Goal: Information Seeking & Learning: Learn about a topic

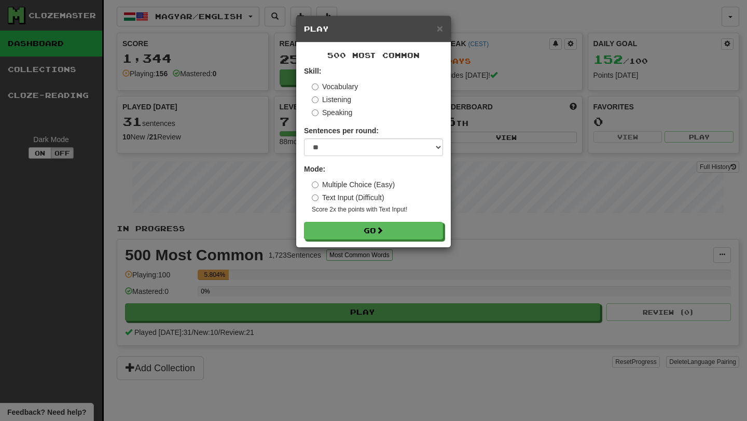
select select "**"
click at [382, 230] on span at bounding box center [379, 230] width 7 height 7
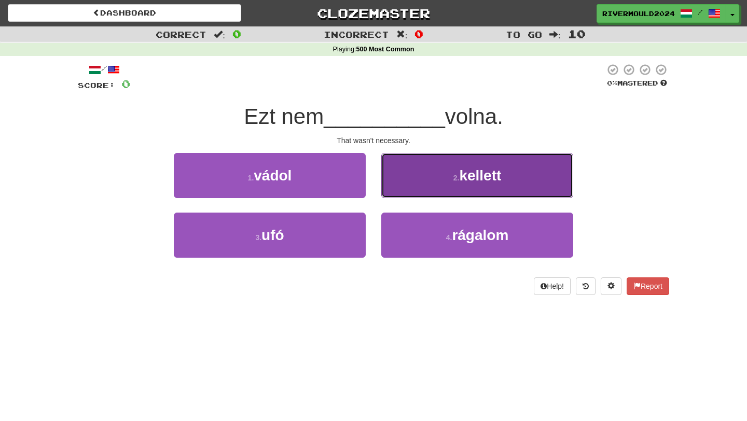
click at [399, 178] on button "2 . kellett" at bounding box center [477, 175] width 192 height 45
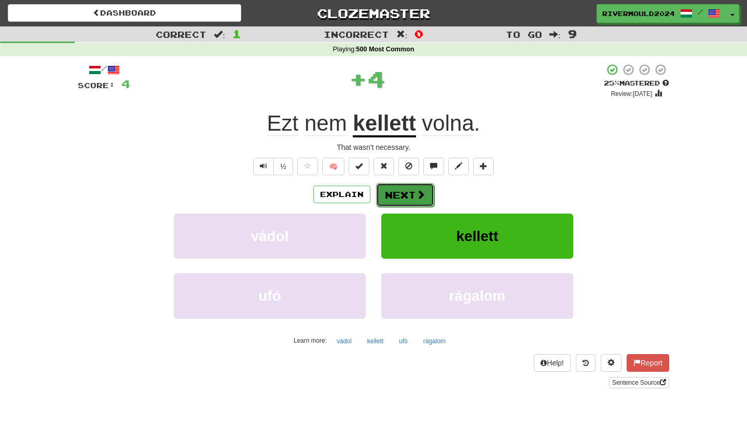
click at [393, 191] on button "Next" at bounding box center [405, 195] width 58 height 24
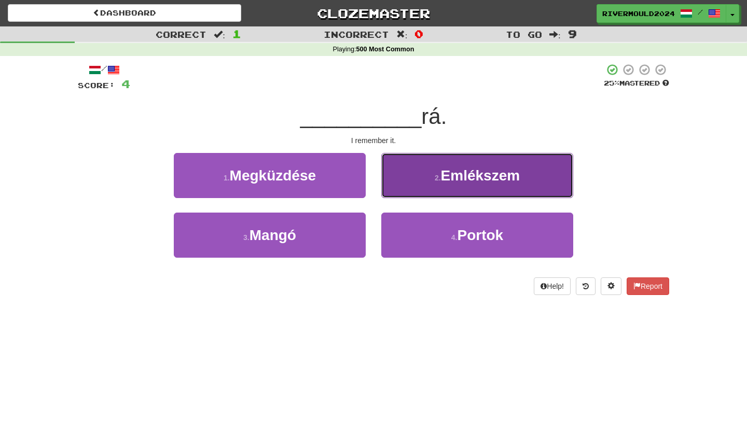
click at [424, 174] on button "2 . Emlékszem" at bounding box center [477, 175] width 192 height 45
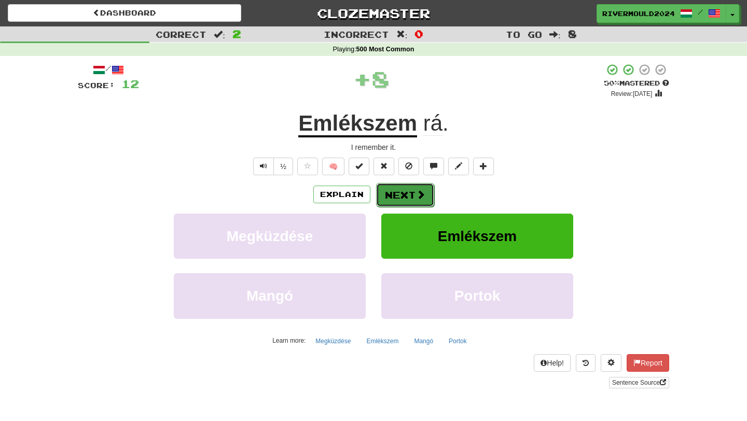
click at [395, 198] on button "Next" at bounding box center [405, 195] width 58 height 24
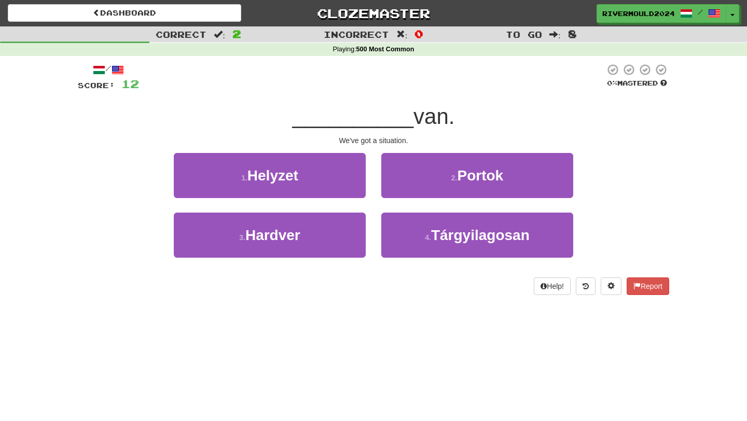
click at [453, 205] on div "2 . Portok" at bounding box center [476, 183] width 207 height 60
click at [455, 198] on div "2 . Portok" at bounding box center [476, 183] width 207 height 60
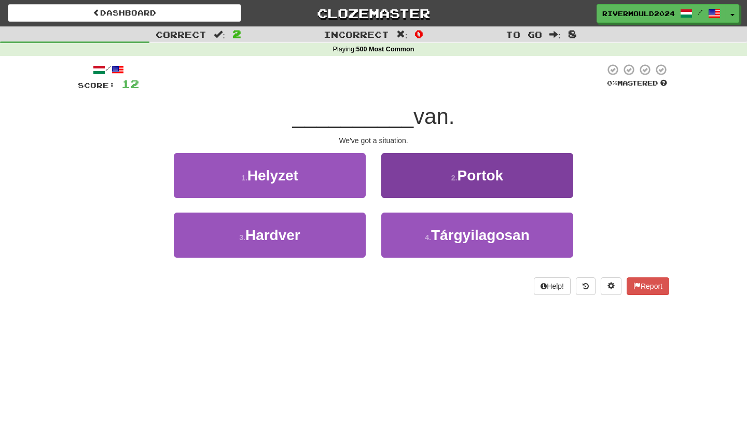
scroll to position [1, 0]
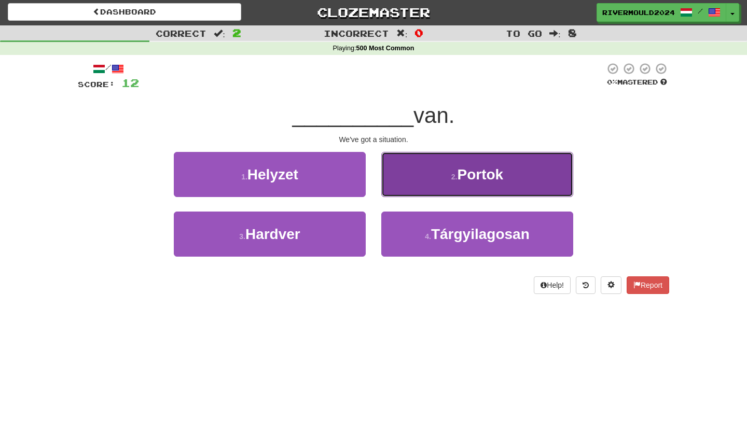
click at [437, 178] on button "2 . Portok" at bounding box center [477, 174] width 192 height 45
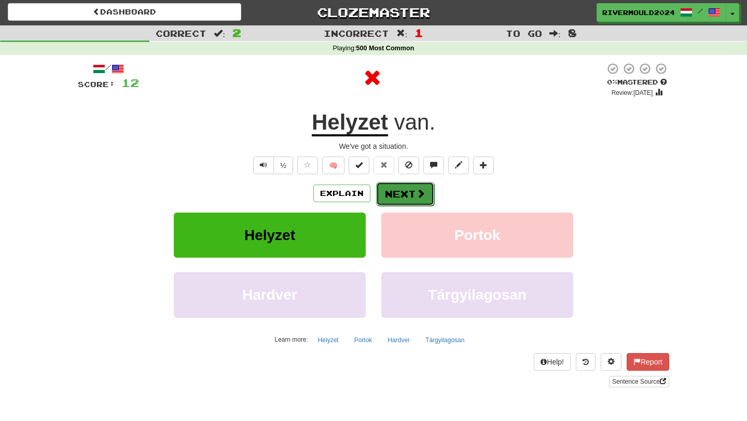
click at [417, 195] on span at bounding box center [420, 193] width 9 height 9
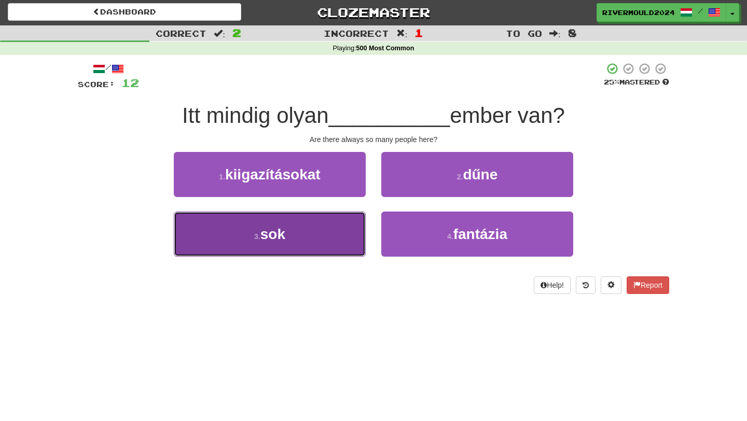
click at [311, 249] on button "3 . sok" at bounding box center [270, 234] width 192 height 45
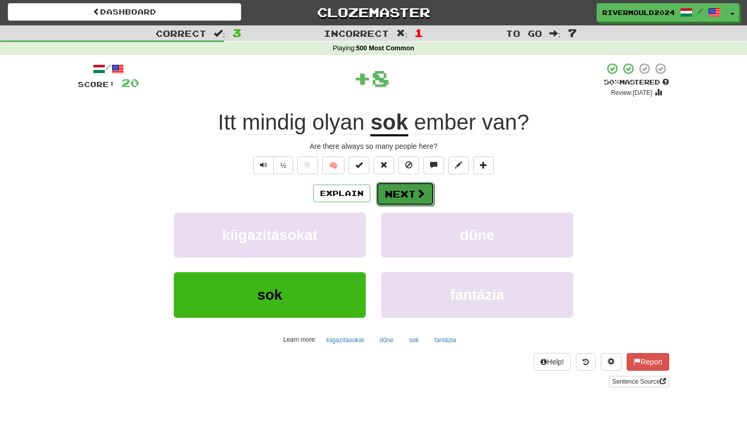
click at [413, 192] on button "Next" at bounding box center [405, 194] width 58 height 24
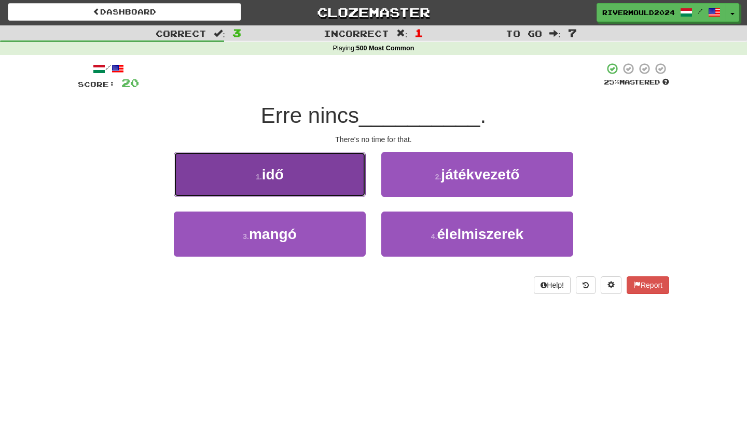
click at [364, 194] on button "1 . idő" at bounding box center [270, 174] width 192 height 45
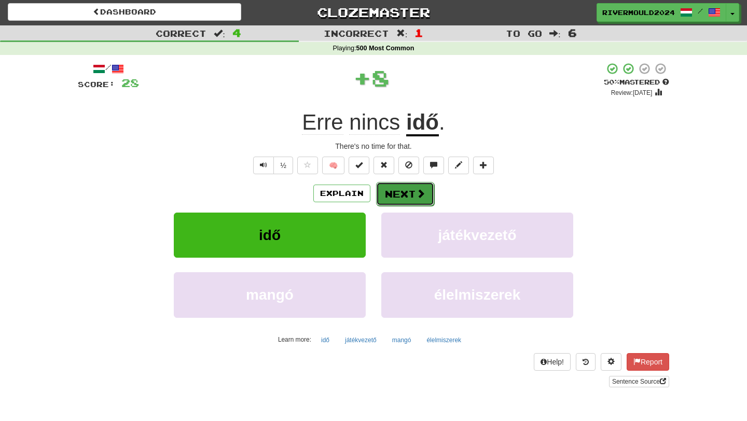
click at [388, 200] on button "Next" at bounding box center [405, 194] width 58 height 24
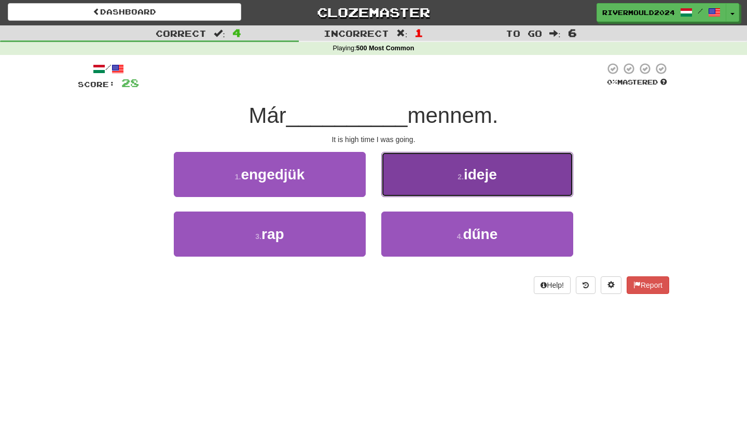
click at [418, 191] on button "2 . ideje" at bounding box center [477, 174] width 192 height 45
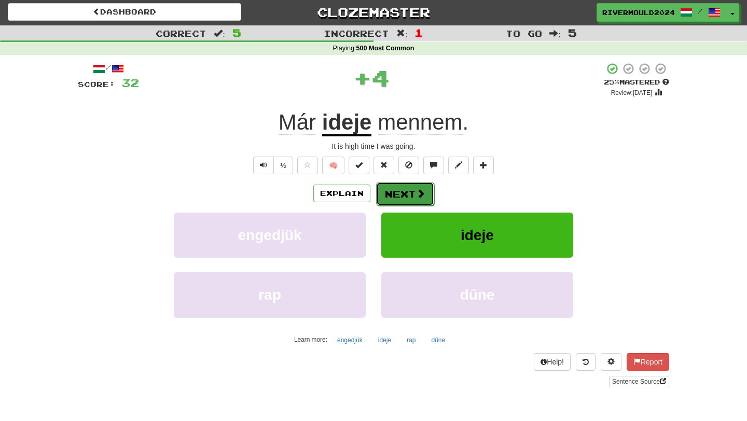
click at [414, 189] on button "Next" at bounding box center [405, 194] width 58 height 24
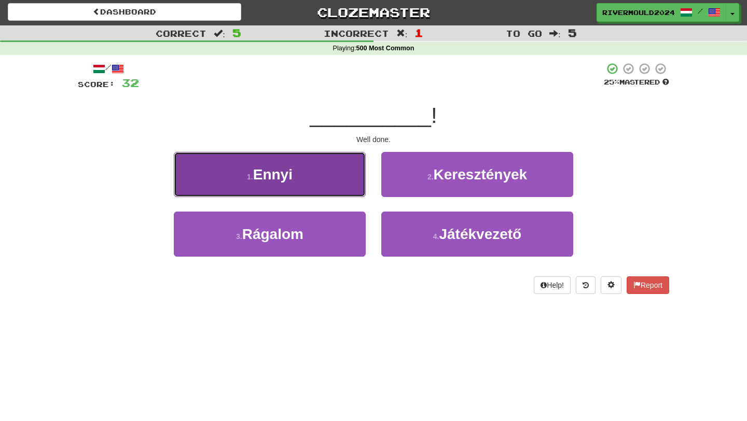
click at [342, 179] on button "1 . Ennyi" at bounding box center [270, 174] width 192 height 45
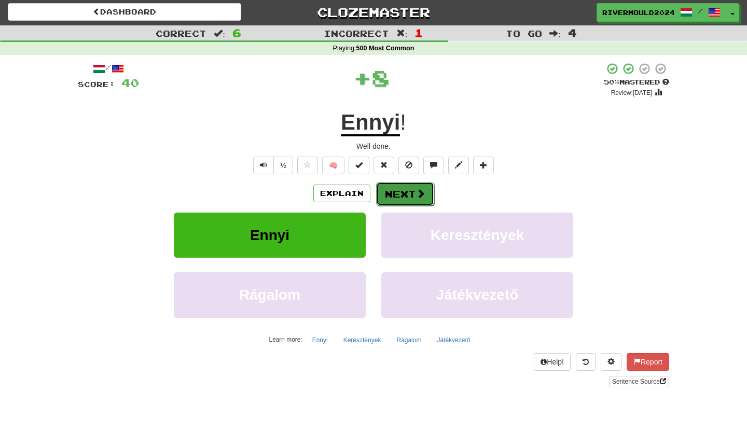
click at [391, 193] on button "Next" at bounding box center [405, 194] width 58 height 24
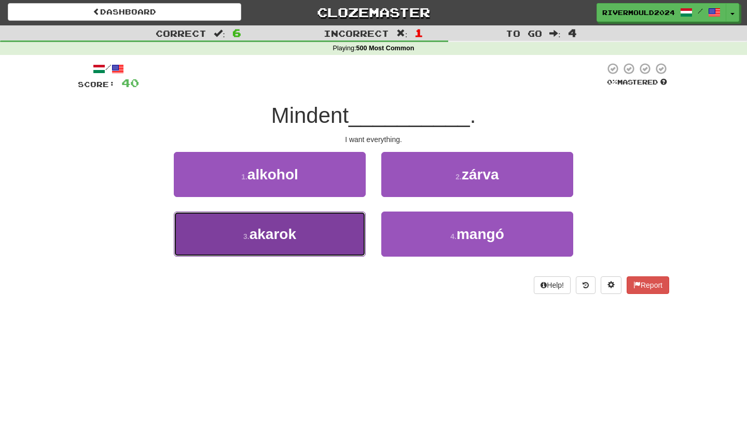
click at [323, 239] on button "3 . akarok" at bounding box center [270, 234] width 192 height 45
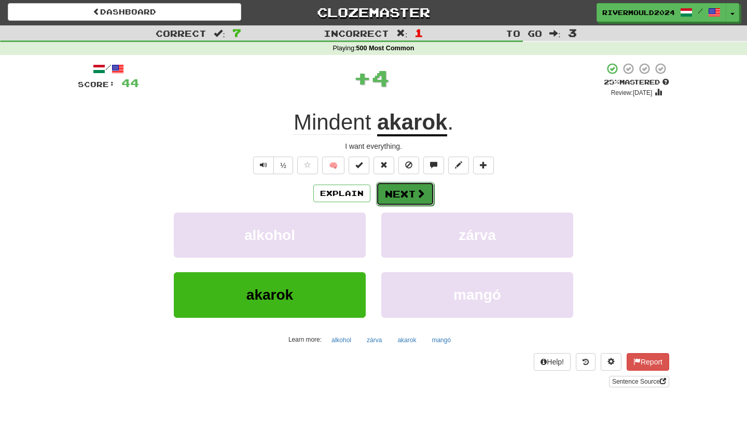
click at [399, 194] on button "Next" at bounding box center [405, 194] width 58 height 24
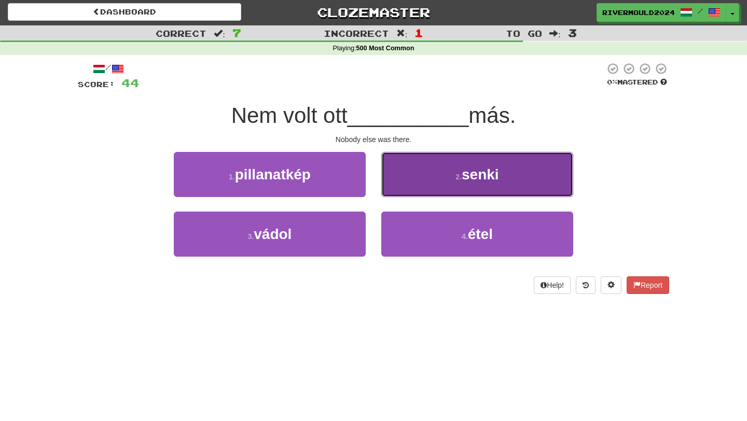
click at [392, 165] on button "2 . senki" at bounding box center [477, 174] width 192 height 45
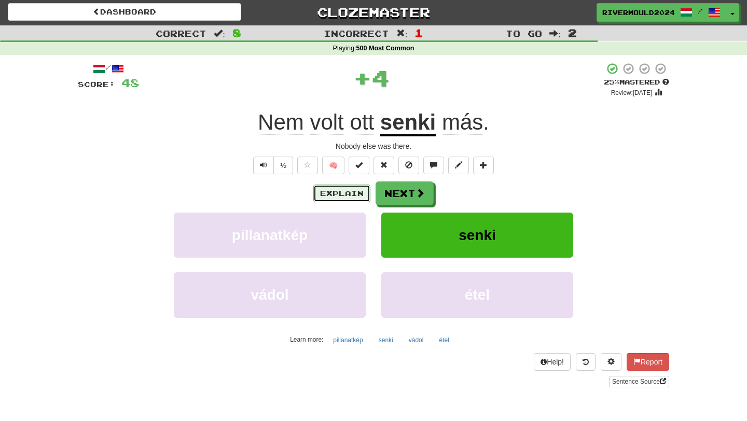
click at [358, 195] on button "Explain" at bounding box center [341, 194] width 57 height 18
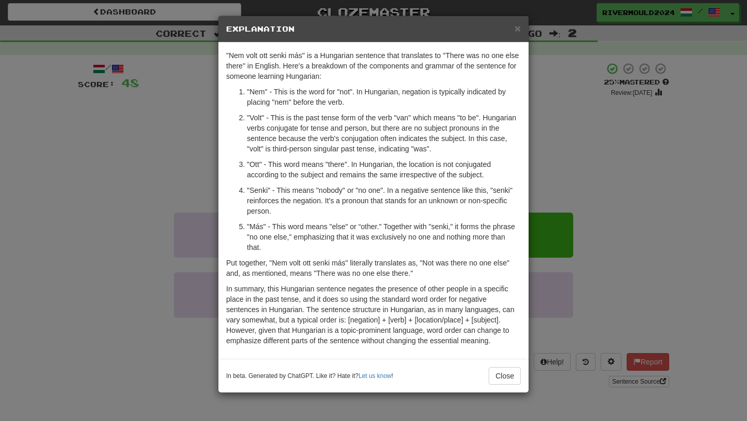
click at [142, 179] on div "× Explanation "Nem volt ott senki más" is a Hungarian sentence that translates …" at bounding box center [373, 210] width 747 height 421
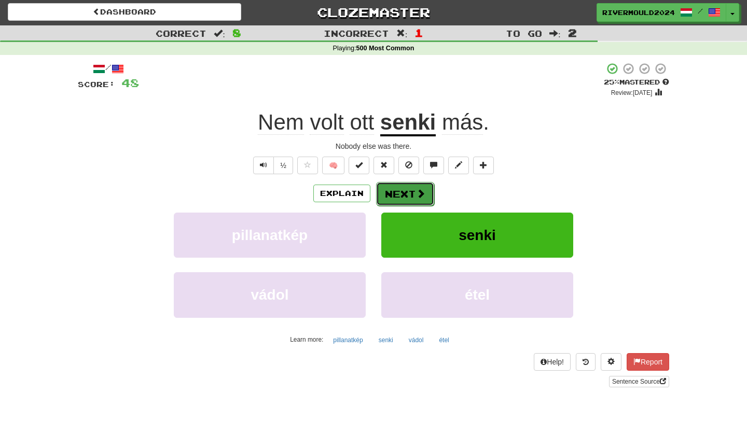
click at [398, 190] on button "Next" at bounding box center [405, 194] width 58 height 24
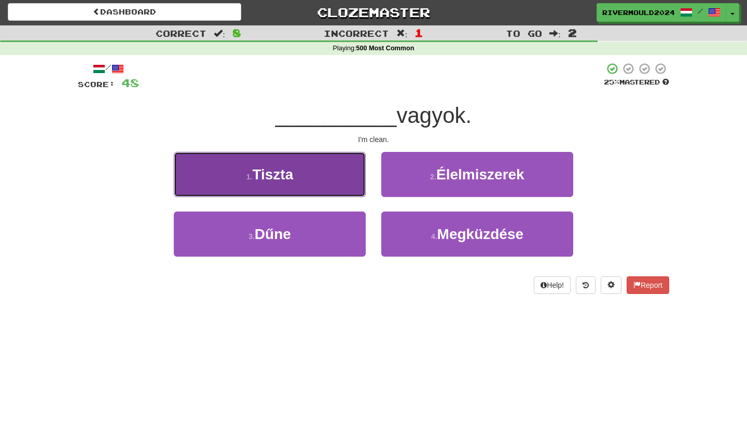
click at [345, 182] on button "1 . Tiszta" at bounding box center [270, 174] width 192 height 45
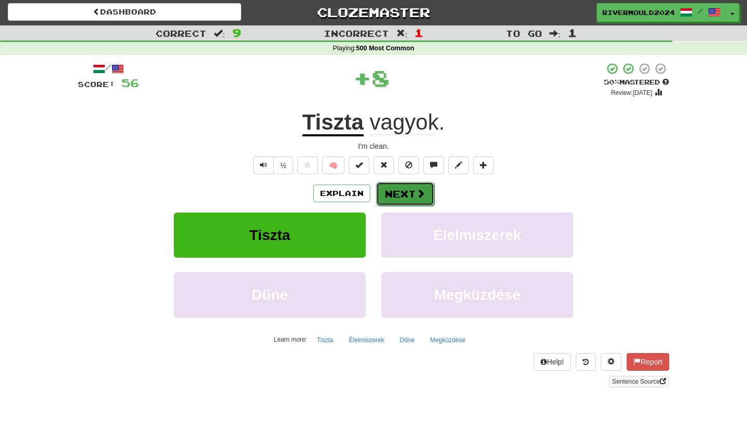
click at [401, 189] on button "Next" at bounding box center [405, 194] width 58 height 24
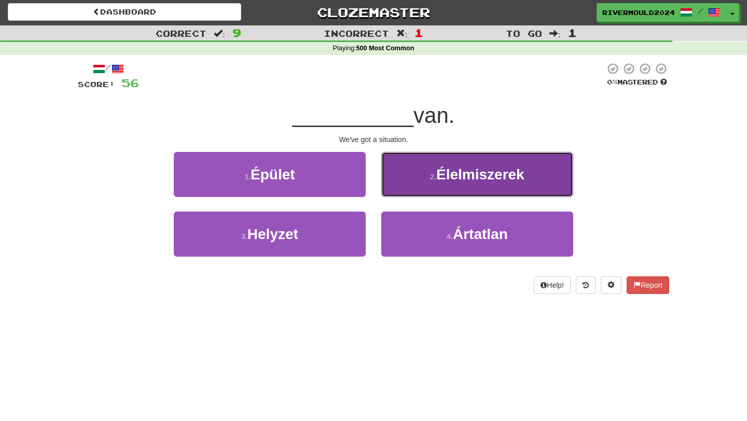
click at [407, 190] on button "2 . Élelmiszerek" at bounding box center [477, 174] width 192 height 45
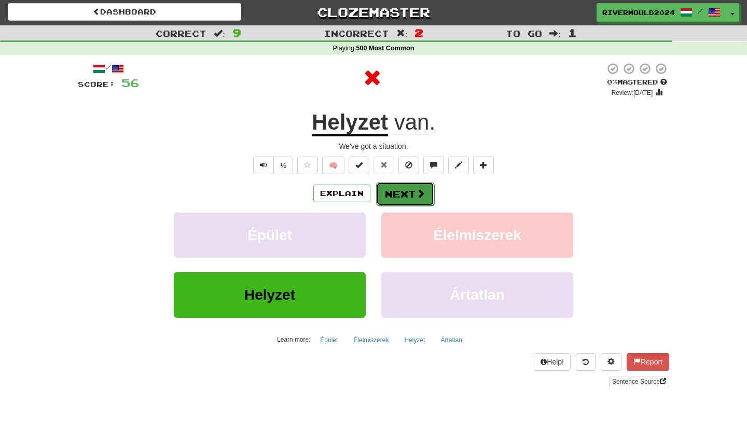
click at [405, 193] on button "Next" at bounding box center [405, 194] width 58 height 24
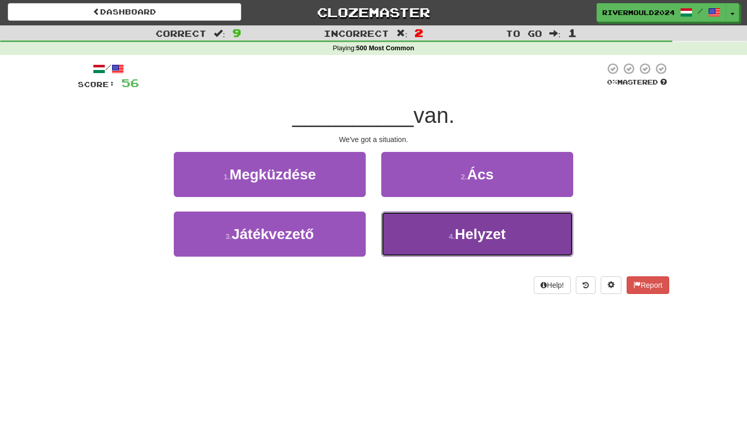
click at [429, 236] on button "4 . Helyzet" at bounding box center [477, 234] width 192 height 45
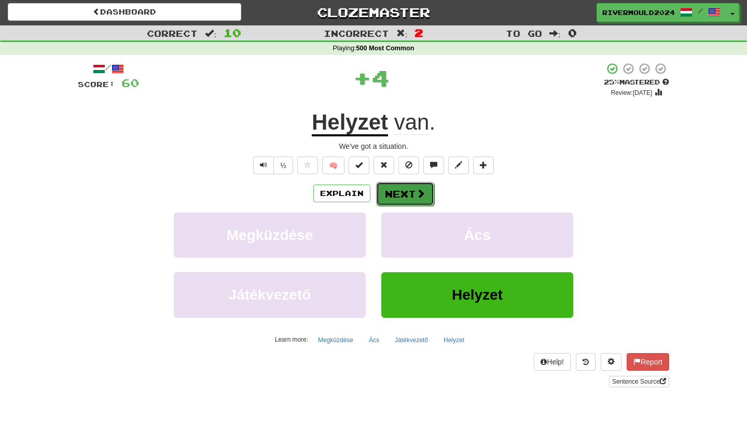
click at [407, 195] on button "Next" at bounding box center [405, 194] width 58 height 24
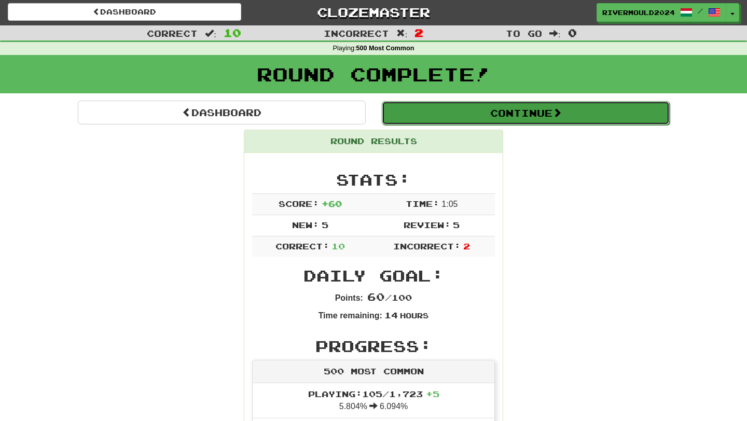
click at [459, 116] on button "Continue" at bounding box center [526, 113] width 288 height 24
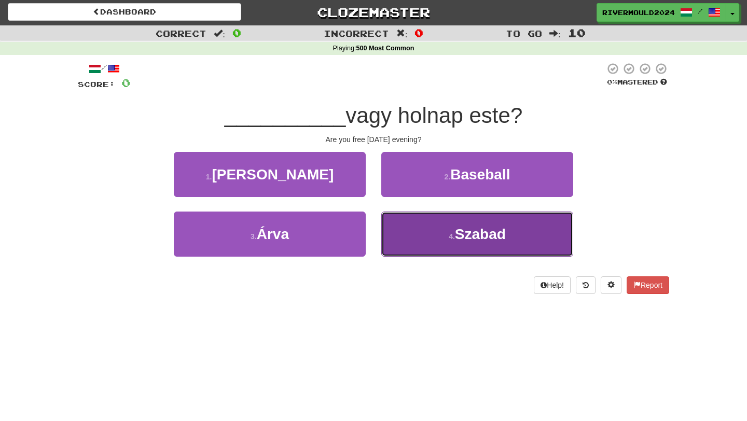
click at [437, 233] on button "4 . Szabad" at bounding box center [477, 234] width 192 height 45
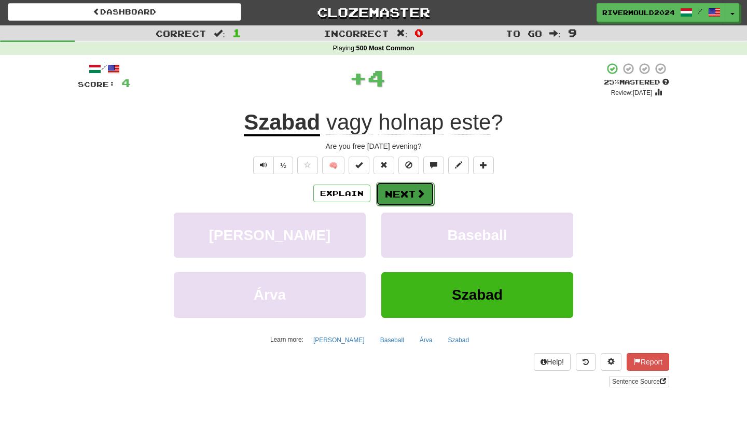
click at [388, 192] on button "Next" at bounding box center [405, 194] width 58 height 24
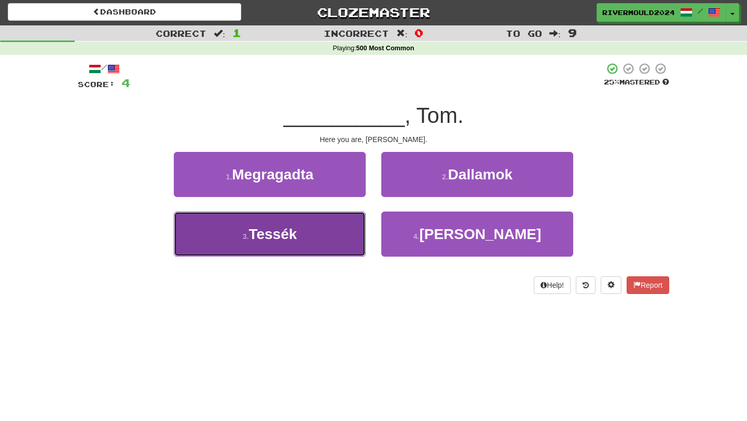
click at [317, 239] on button "3 . Tessék" at bounding box center [270, 234] width 192 height 45
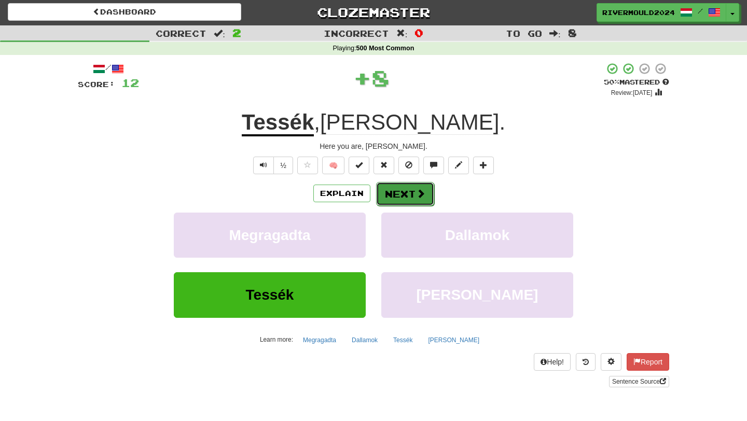
click at [412, 195] on button "Next" at bounding box center [405, 194] width 58 height 24
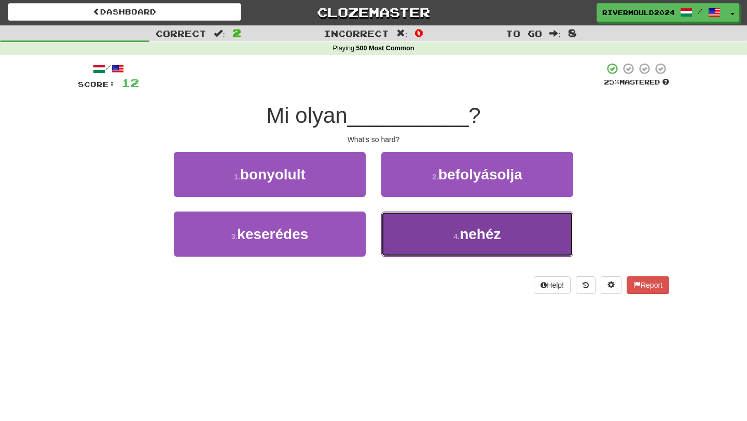
click at [431, 226] on button "4 . nehéz" at bounding box center [477, 234] width 192 height 45
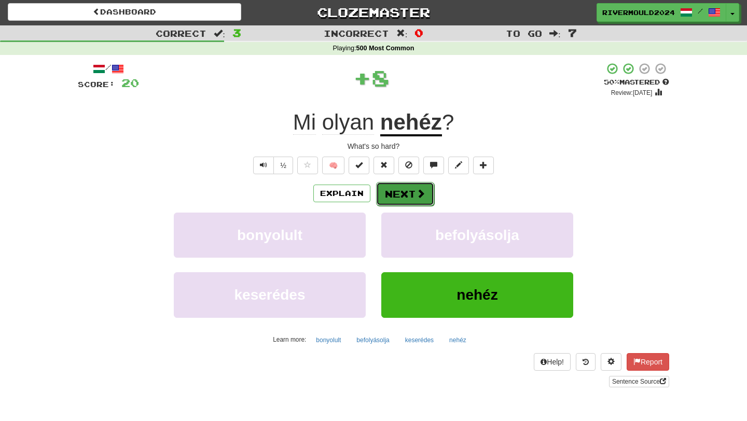
click at [400, 192] on button "Next" at bounding box center [405, 194] width 58 height 24
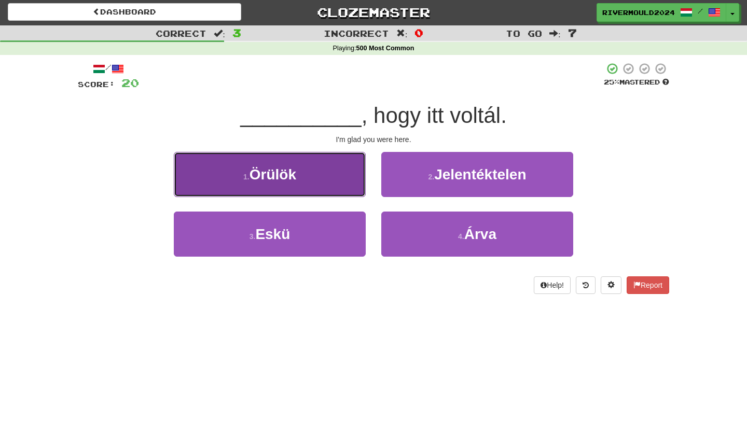
click at [319, 162] on button "1 . Örülök" at bounding box center [270, 174] width 192 height 45
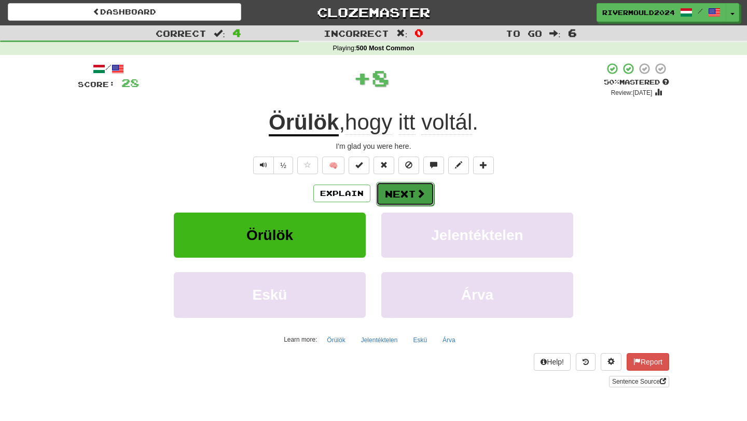
click at [393, 184] on body "Dashboard Clozemaster RiverMould2024 / Toggle Dropdown Dashboard Leaderboard Ac…" at bounding box center [373, 393] width 747 height 789
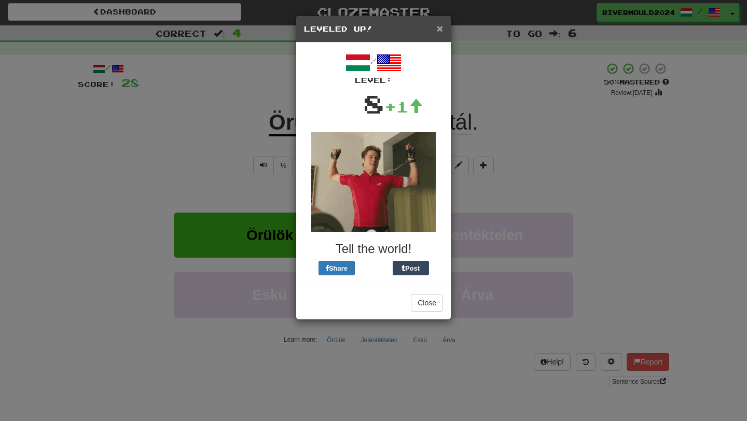
click at [440, 27] on span "×" at bounding box center [440, 28] width 6 height 12
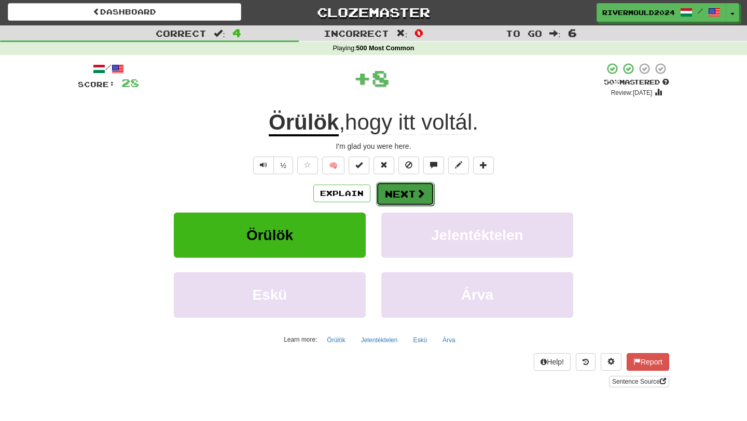
click at [398, 194] on button "Next" at bounding box center [405, 194] width 58 height 24
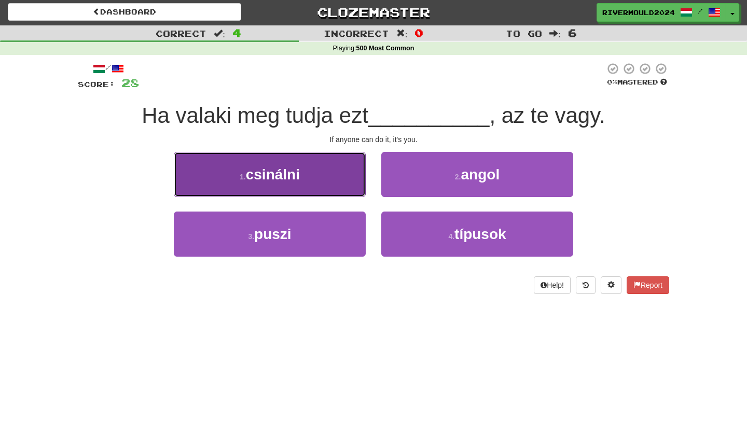
click at [343, 179] on button "1 . csinálni" at bounding box center [270, 174] width 192 height 45
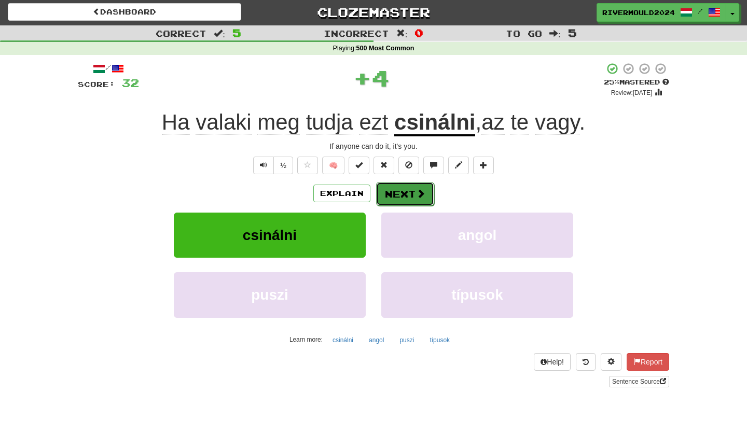
click at [403, 199] on button "Next" at bounding box center [405, 194] width 58 height 24
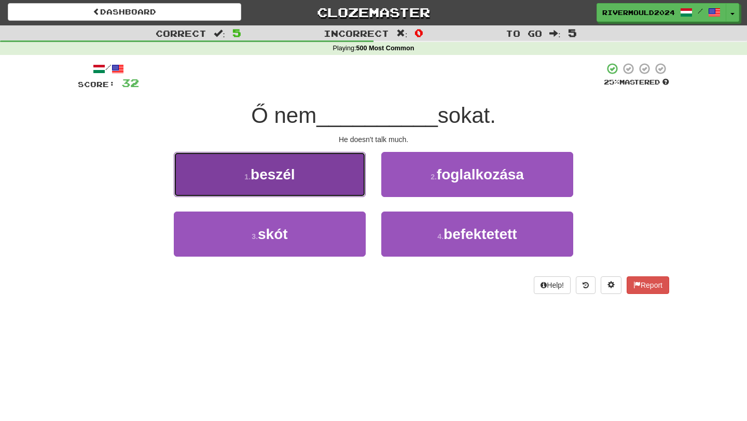
click at [332, 175] on button "1 . beszél" at bounding box center [270, 174] width 192 height 45
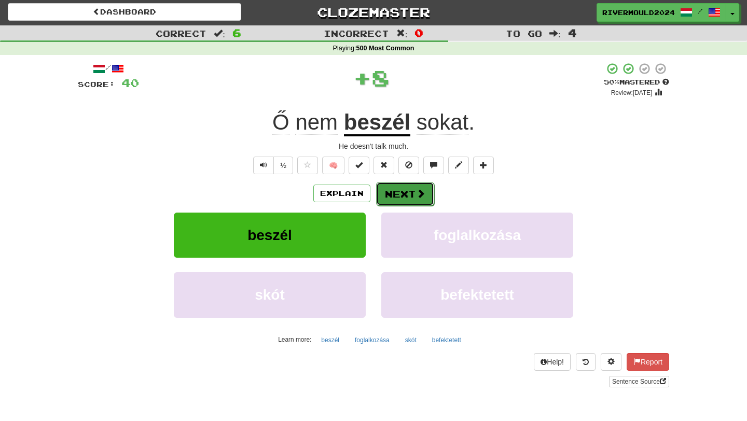
click at [397, 196] on button "Next" at bounding box center [405, 194] width 58 height 24
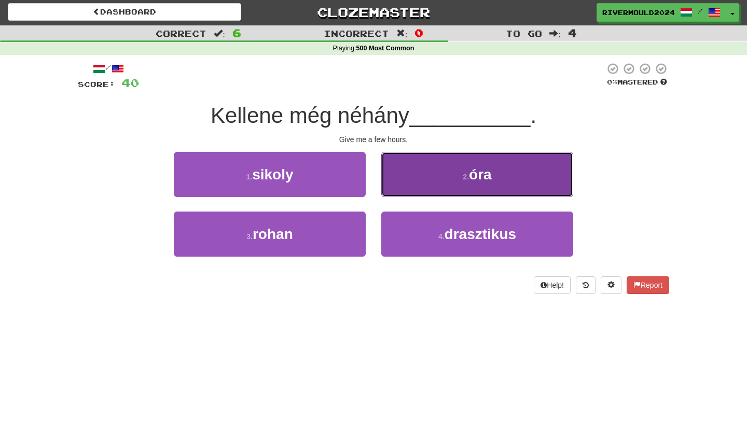
click at [424, 180] on button "2 . óra" at bounding box center [477, 174] width 192 height 45
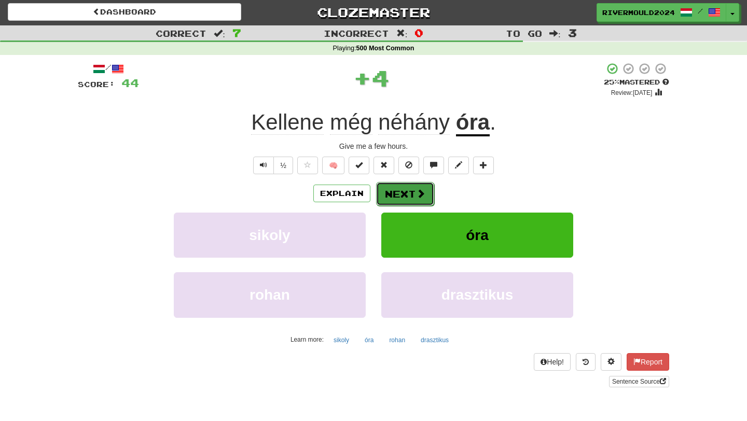
click at [395, 195] on button "Next" at bounding box center [405, 194] width 58 height 24
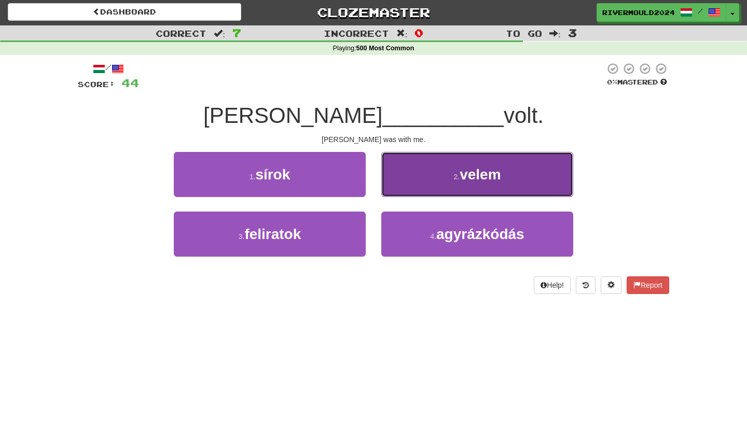
click at [402, 167] on button "2 . velem" at bounding box center [477, 174] width 192 height 45
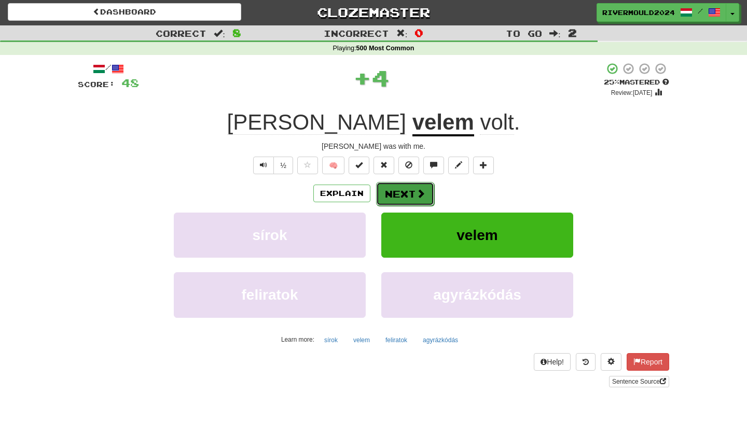
click at [408, 194] on button "Next" at bounding box center [405, 194] width 58 height 24
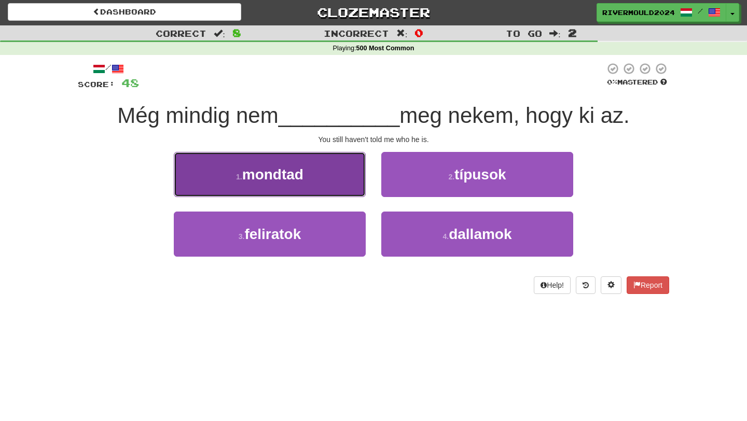
click at [296, 169] on span "mondtad" at bounding box center [272, 174] width 61 height 16
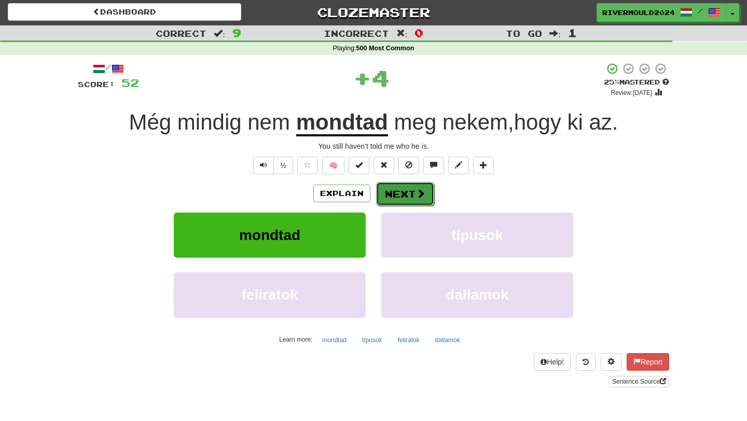
click at [404, 195] on button "Next" at bounding box center [405, 194] width 58 height 24
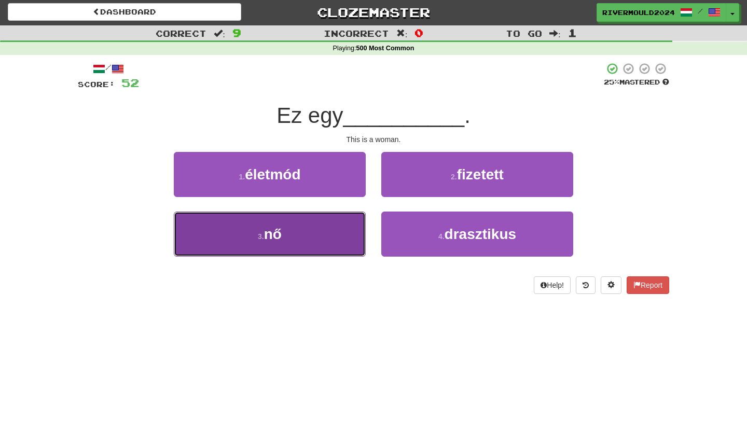
click at [296, 232] on button "3 . nő" at bounding box center [270, 234] width 192 height 45
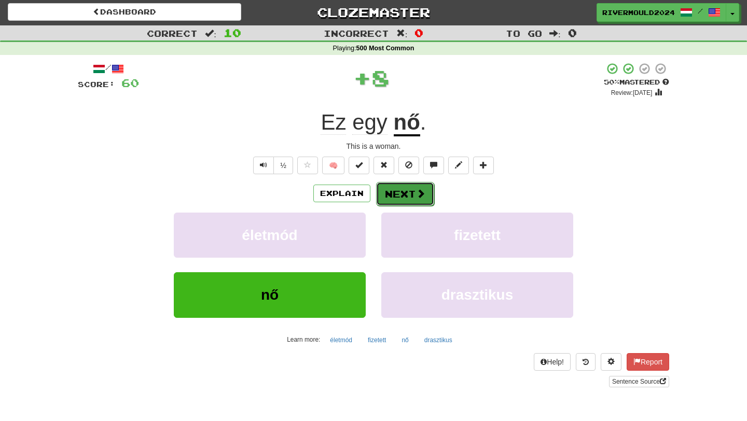
click at [396, 192] on button "Next" at bounding box center [405, 194] width 58 height 24
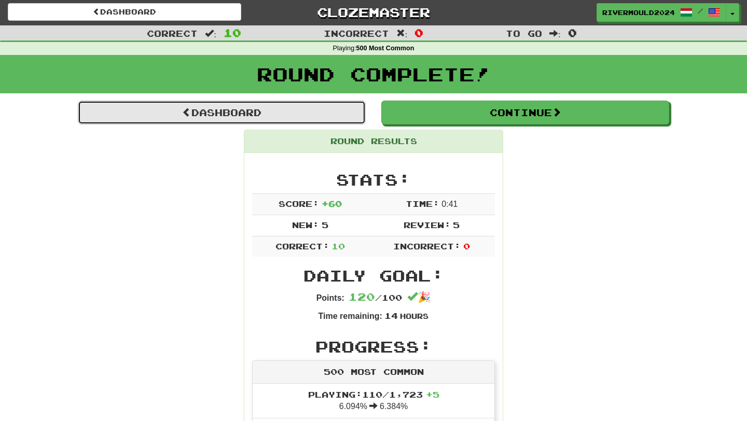
click at [289, 117] on link "Dashboard" at bounding box center [222, 113] width 288 height 24
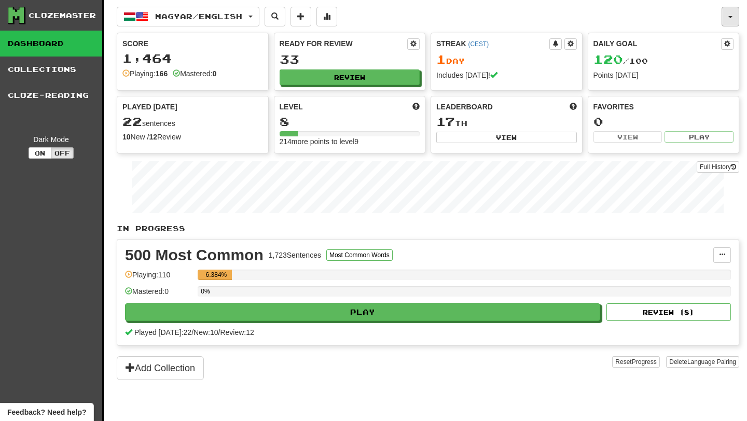
click at [731, 18] on span "button" at bounding box center [730, 17] width 4 height 2
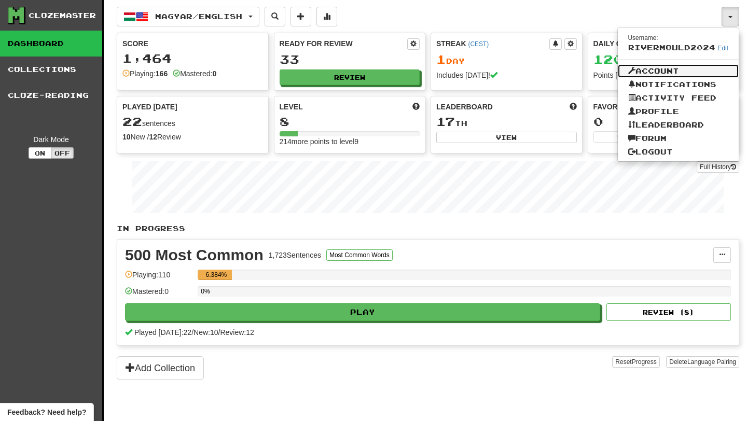
click at [669, 71] on link "Account" at bounding box center [677, 70] width 121 height 13
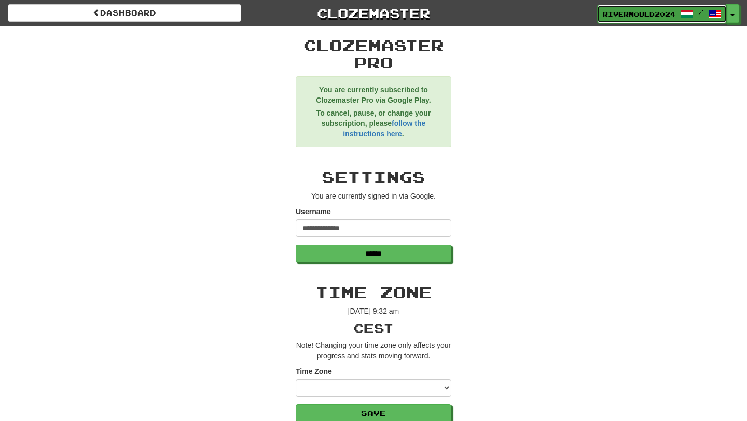
click at [681, 16] on span at bounding box center [686, 14] width 12 height 12
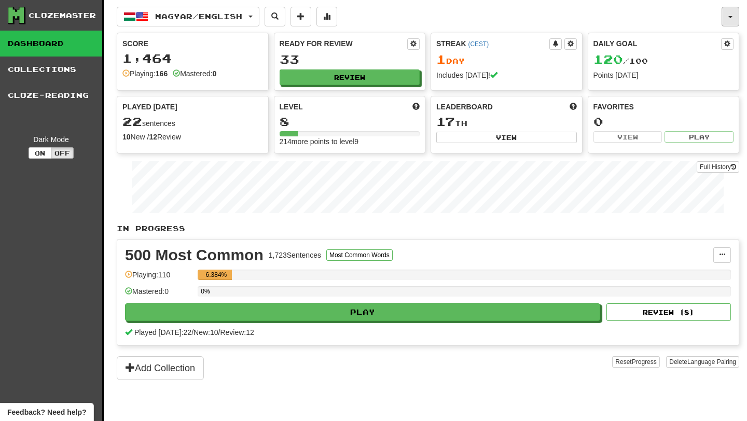
click at [731, 18] on button "button" at bounding box center [730, 17] width 18 height 20
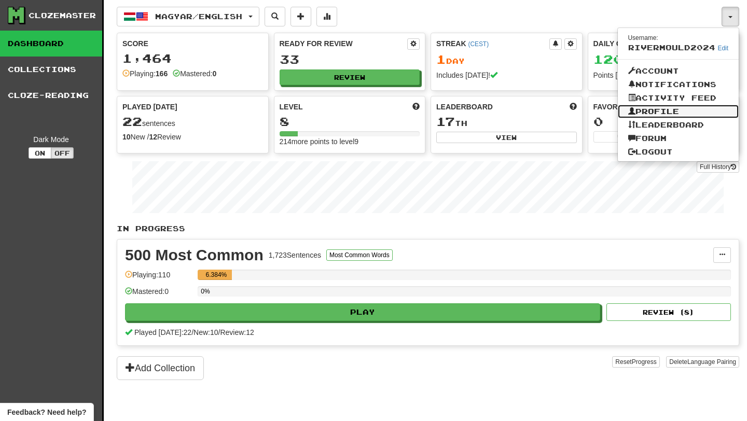
click at [659, 116] on link "Profile" at bounding box center [677, 111] width 121 height 13
